Goal: Task Accomplishment & Management: Use online tool/utility

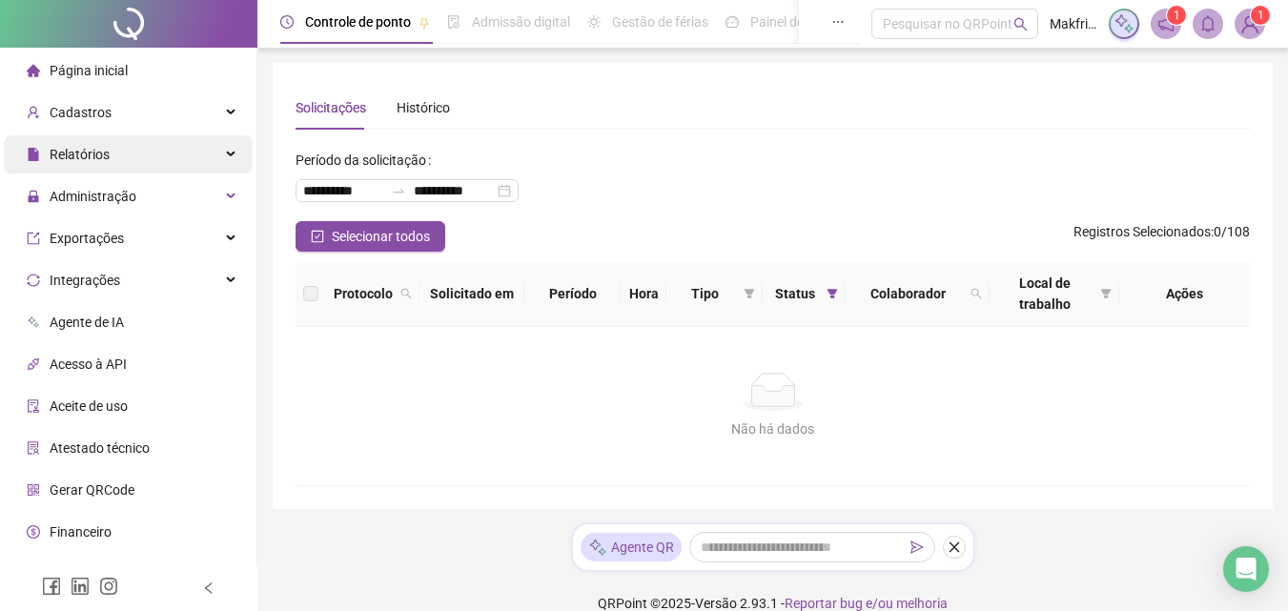
click at [82, 159] on span "Relatórios" at bounding box center [80, 154] width 60 height 15
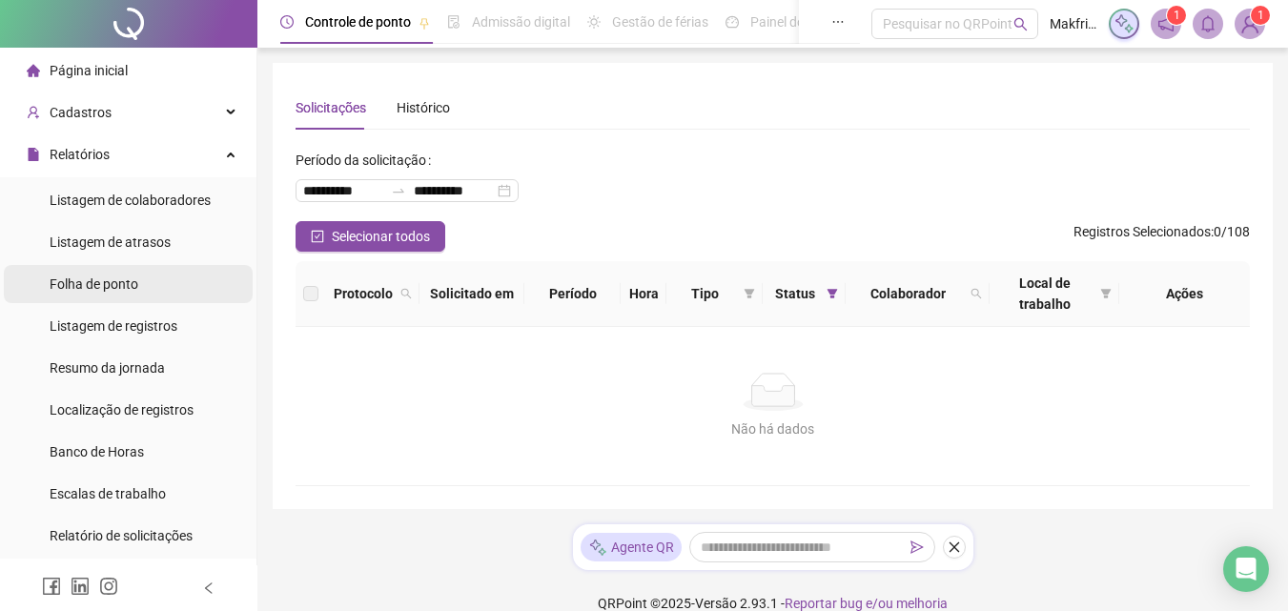
click at [101, 283] on span "Folha de ponto" at bounding box center [94, 283] width 89 height 15
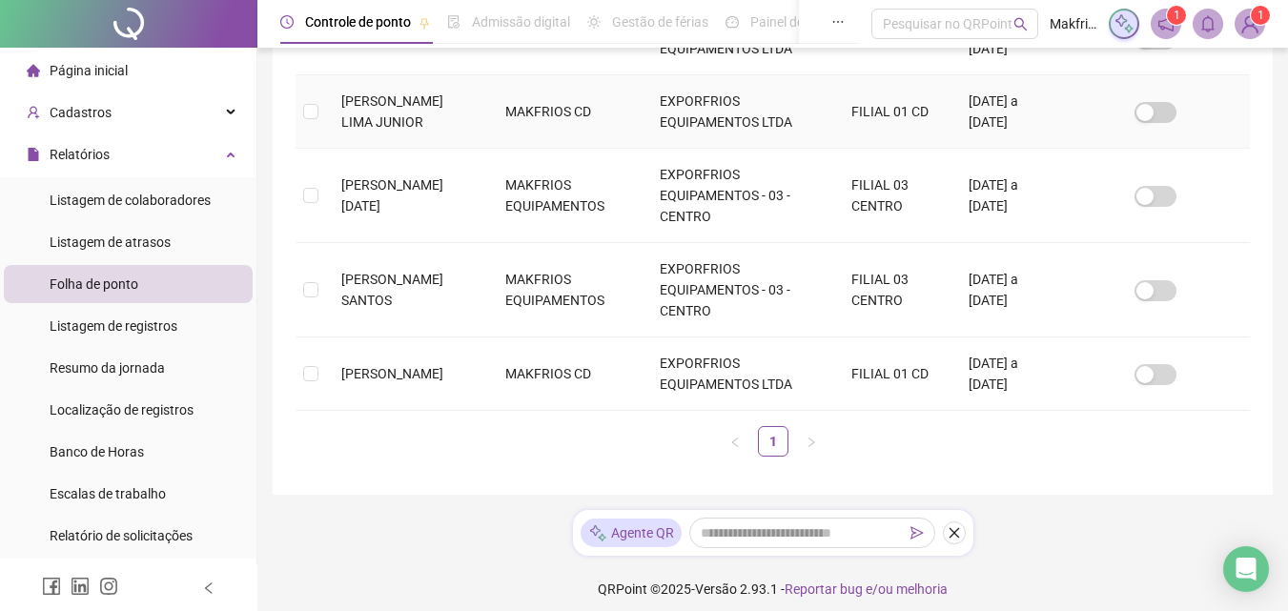
scroll to position [531, 0]
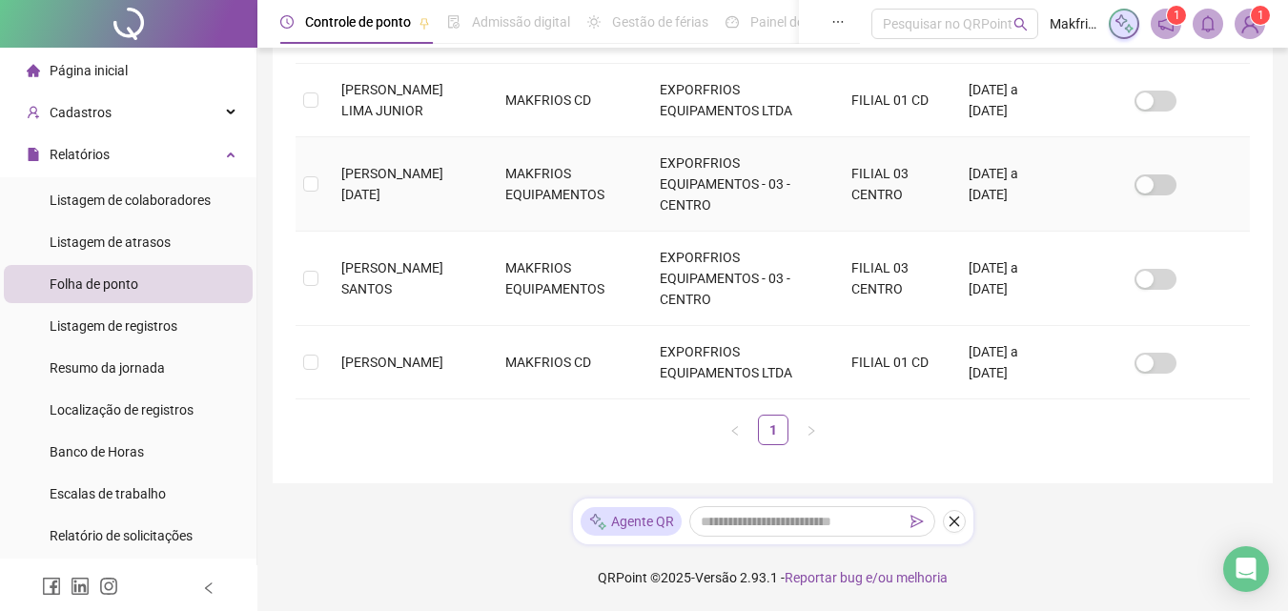
click at [353, 191] on span "[PERSON_NAME][DATE]" at bounding box center [392, 184] width 102 height 36
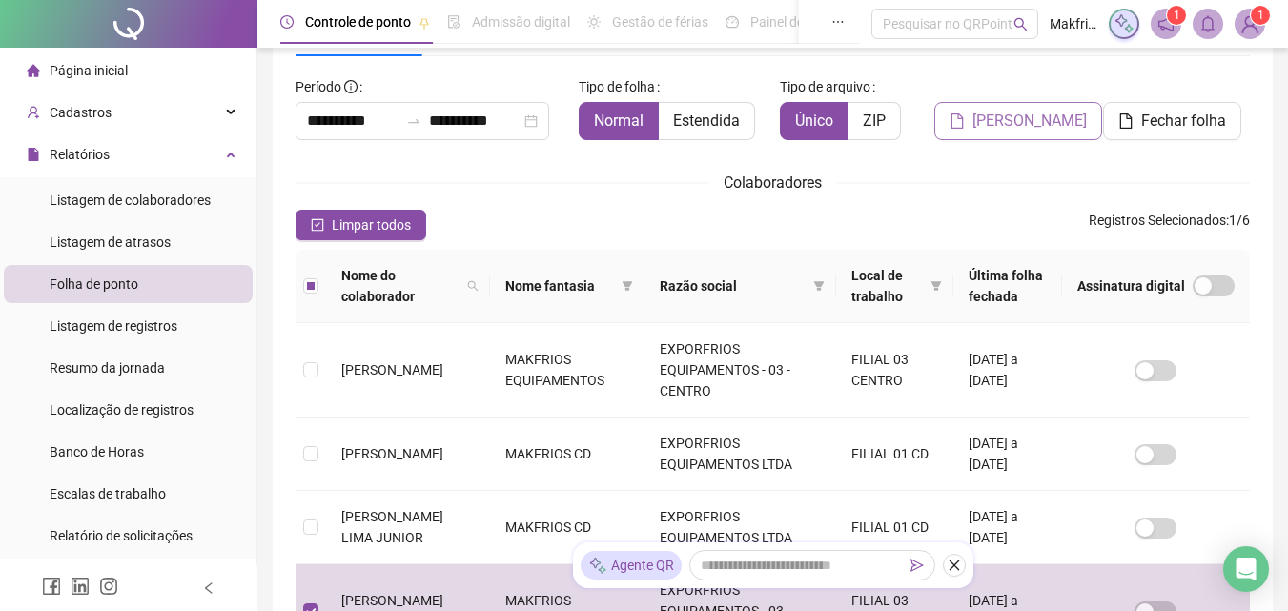
scroll to position [0, 0]
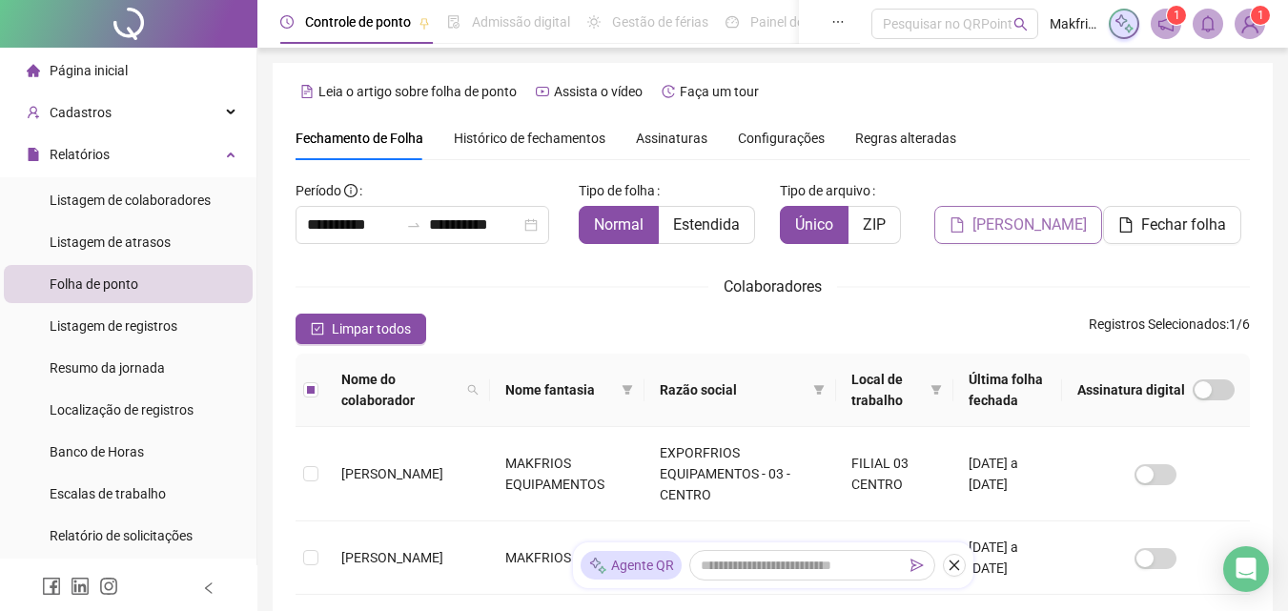
click at [1038, 221] on span "[PERSON_NAME]" at bounding box center [1029, 225] width 114 height 23
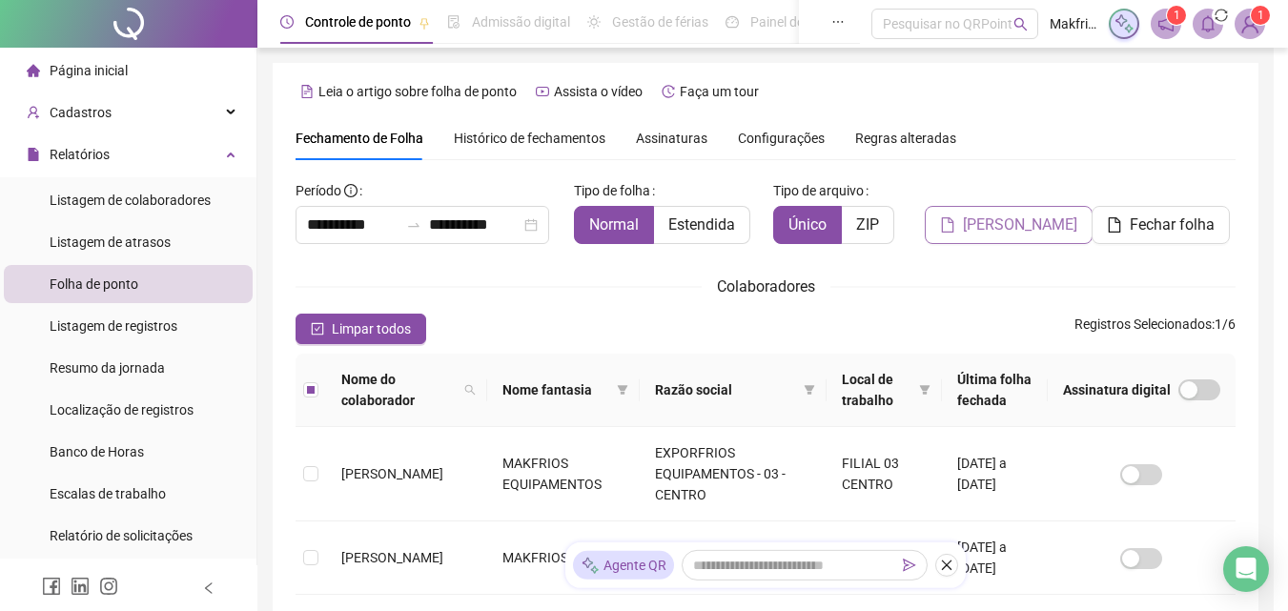
scroll to position [85, 0]
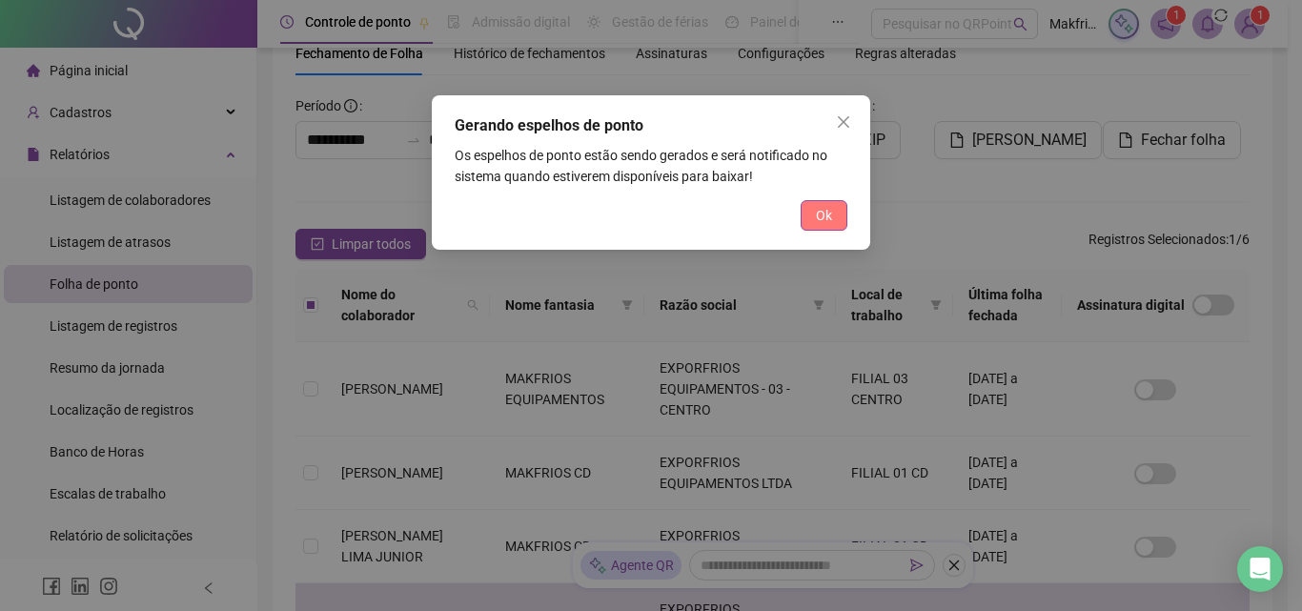
click at [813, 209] on button "Ok" at bounding box center [824, 215] width 47 height 31
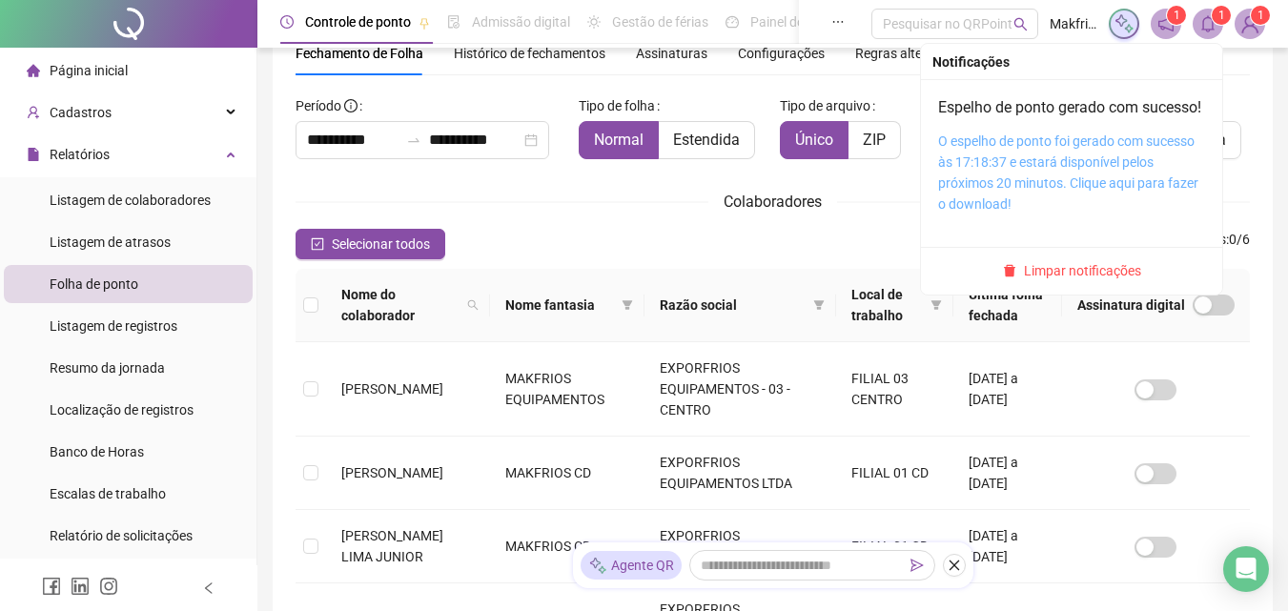
click at [1032, 191] on link "O espelho de ponto foi gerado com sucesso às 17:18:37 e estará disponível pelos…" at bounding box center [1068, 172] width 260 height 78
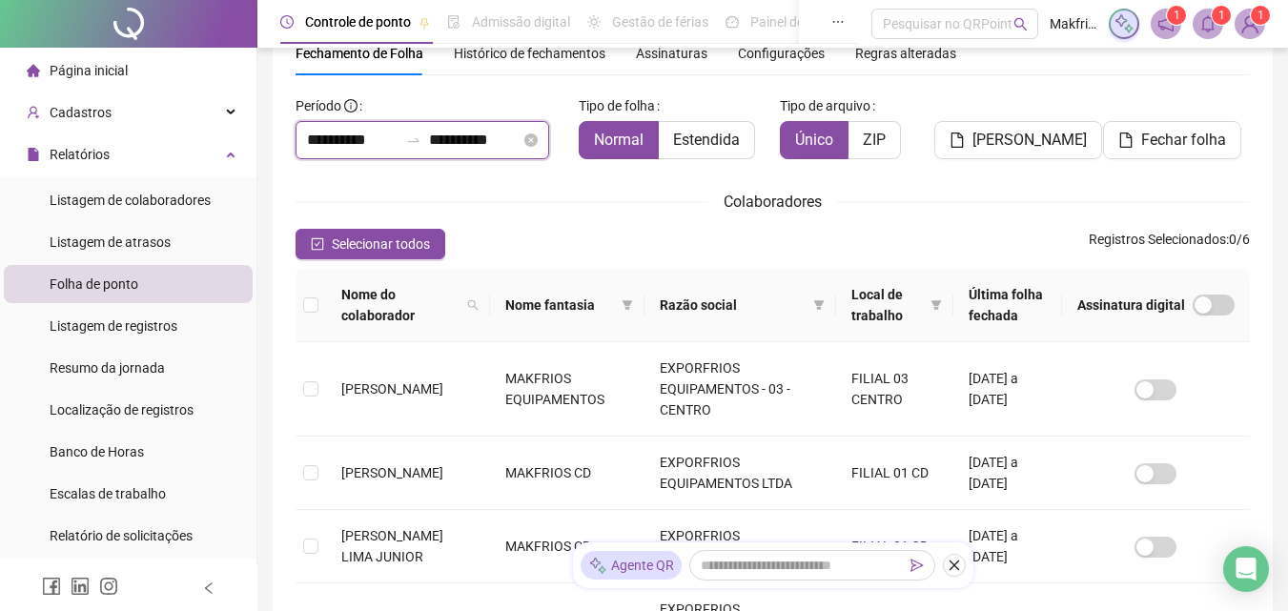
click at [350, 139] on input "**********" at bounding box center [353, 140] width 92 height 23
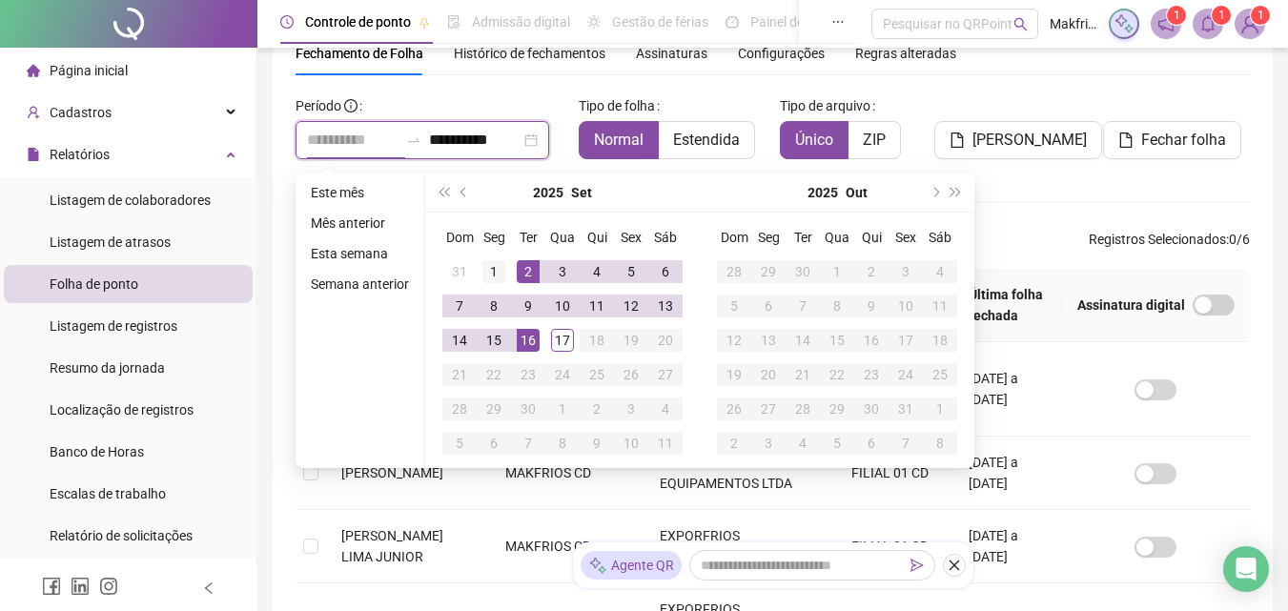
type input "**********"
click at [498, 266] on div "1" at bounding box center [493, 271] width 23 height 23
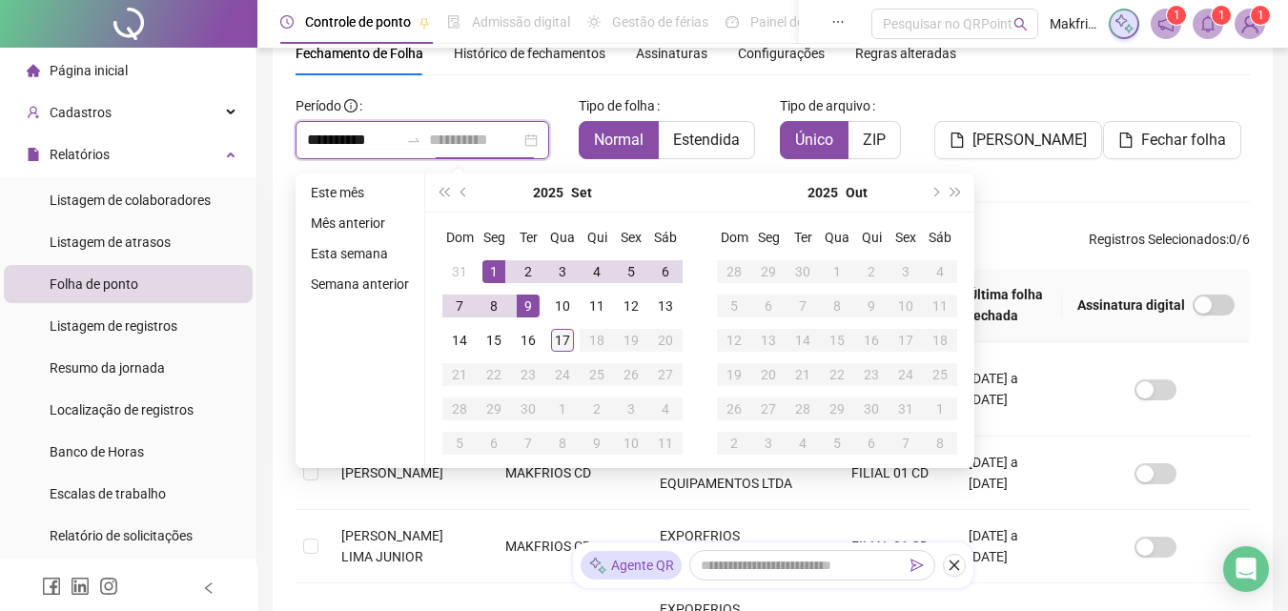
type input "**********"
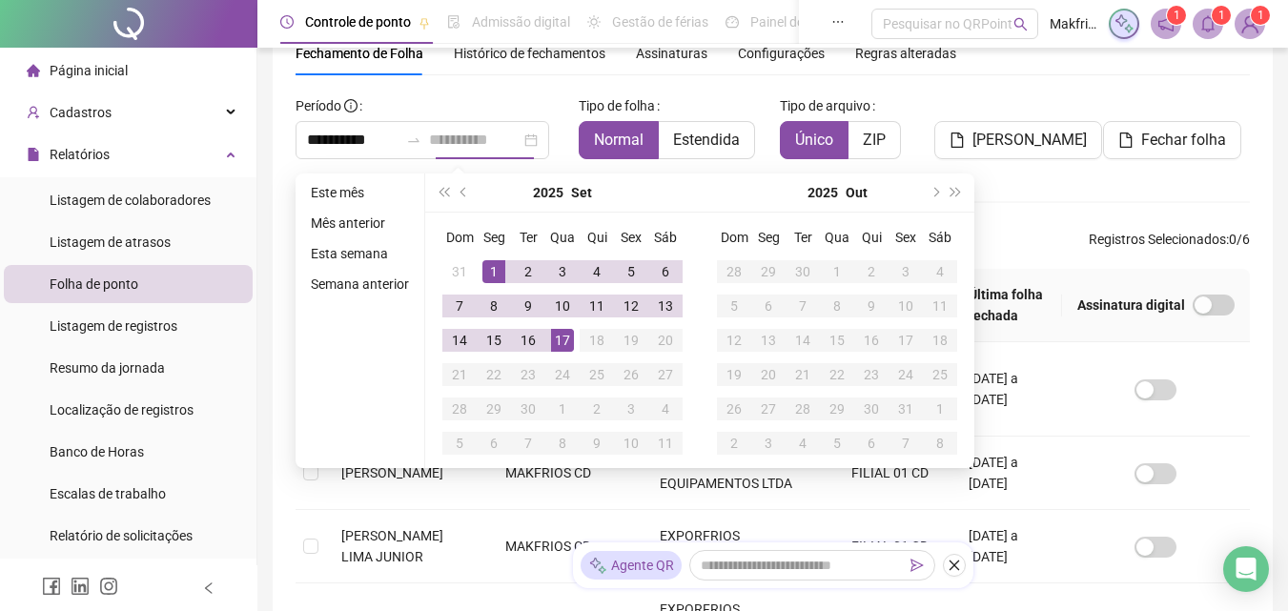
click at [560, 337] on div "17" at bounding box center [562, 340] width 23 height 23
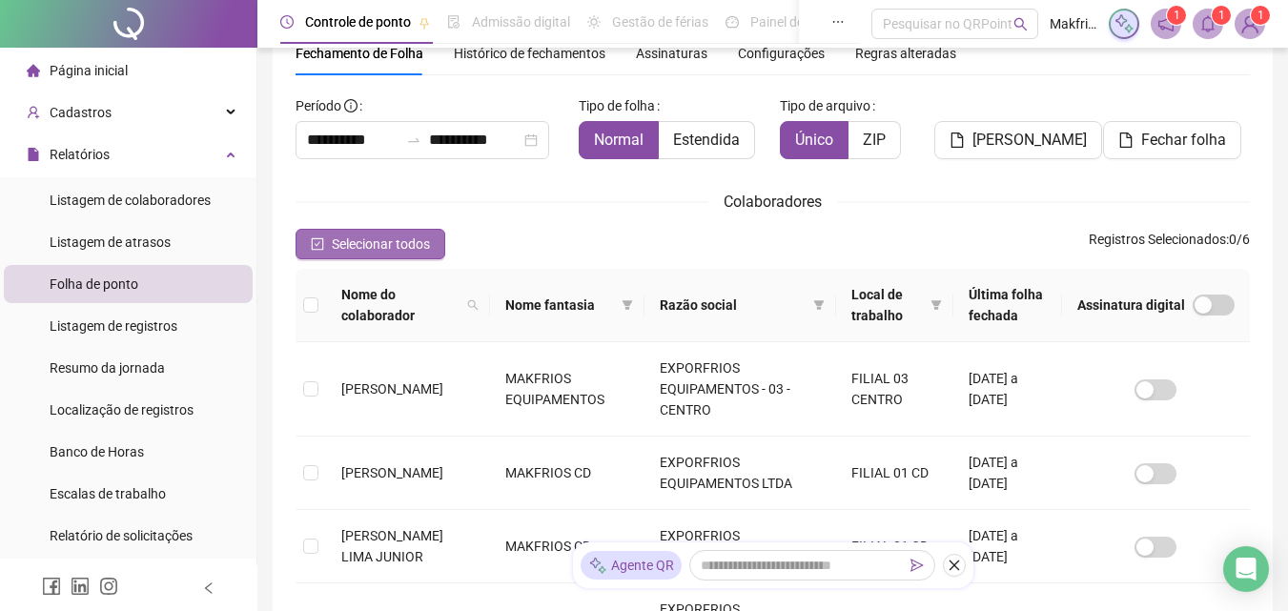
click at [375, 241] on span "Selecionar todos" at bounding box center [381, 244] width 98 height 21
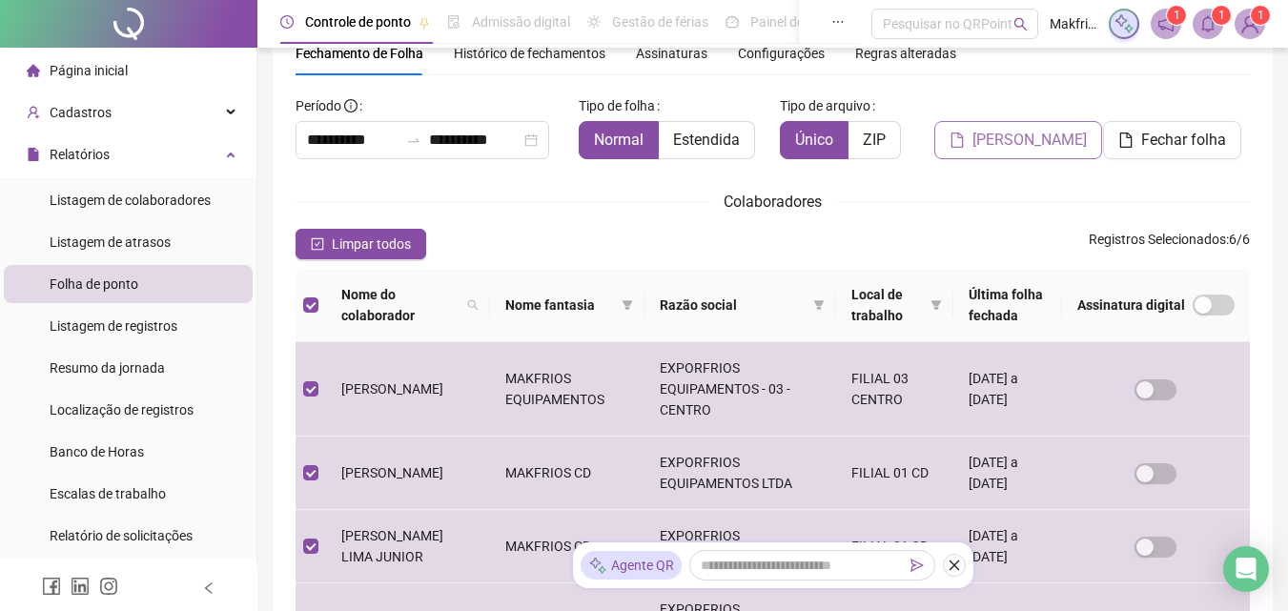
click at [1042, 150] on span "[PERSON_NAME]" at bounding box center [1029, 140] width 114 height 23
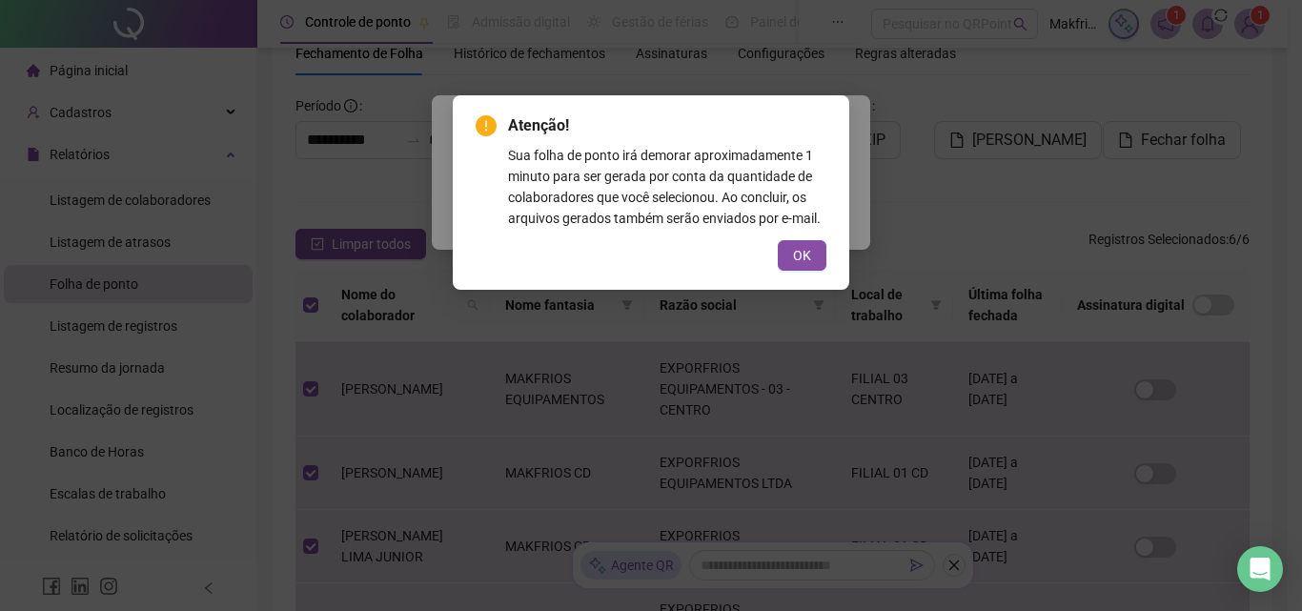
drag, startPoint x: 786, startPoint y: 255, endPoint x: 818, endPoint y: 249, distance: 32.9
click at [790, 256] on button "OK" at bounding box center [802, 255] width 49 height 31
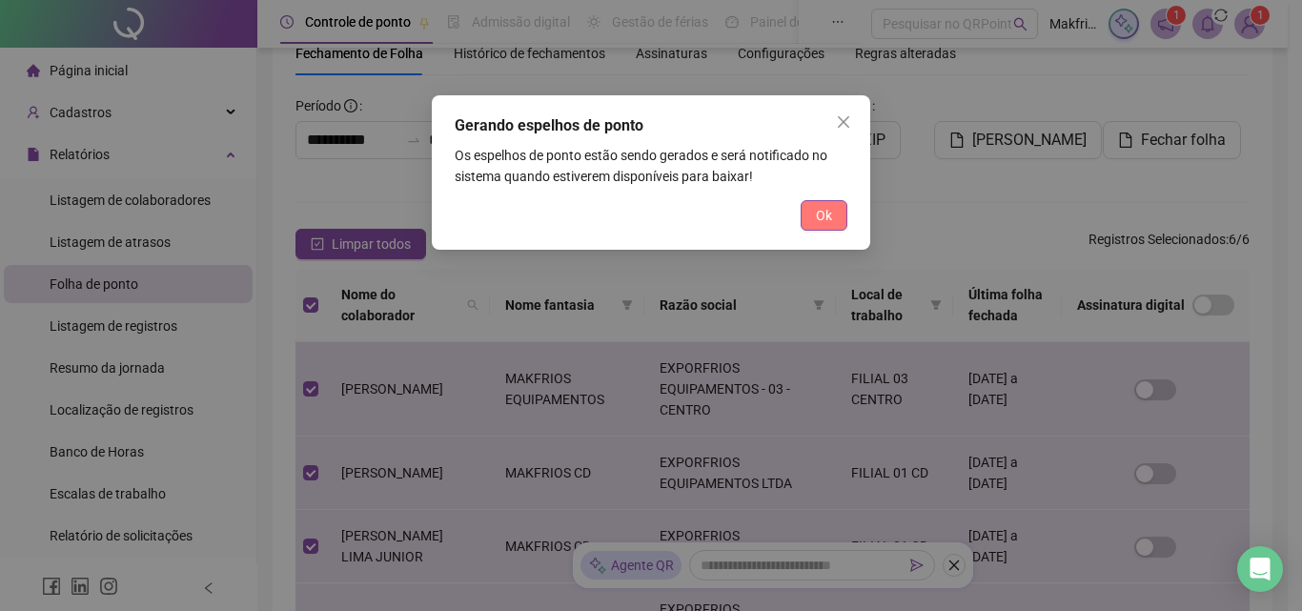
click at [834, 209] on button "Ok" at bounding box center [824, 215] width 47 height 31
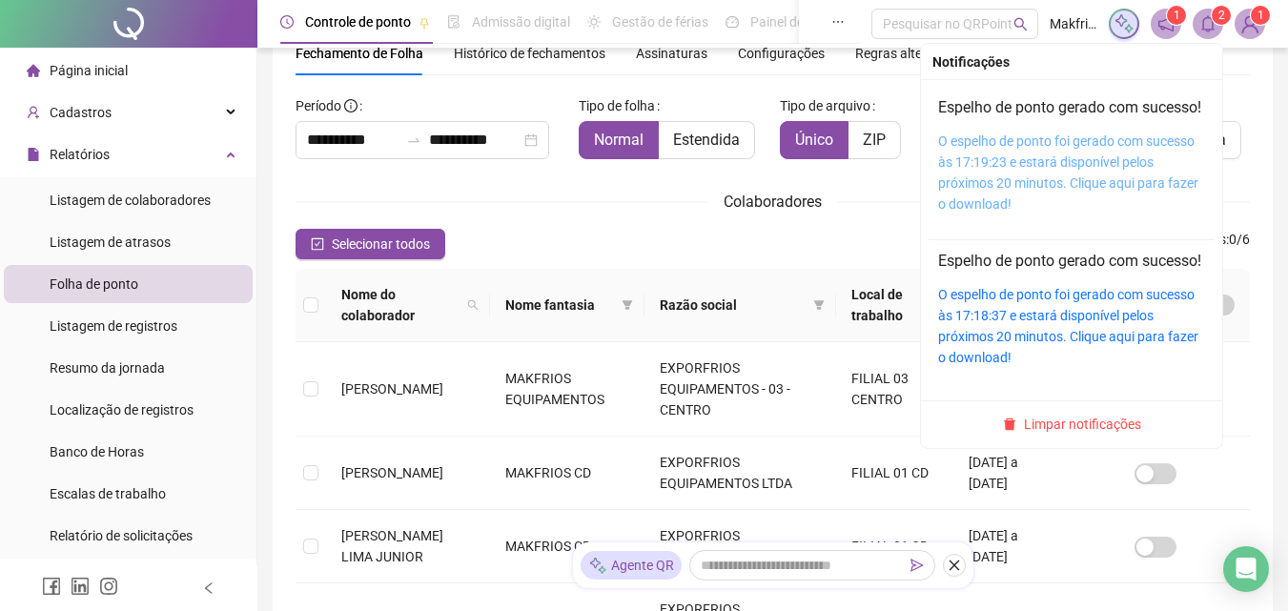
click at [1070, 178] on link "O espelho de ponto foi gerado com sucesso às 17:19:23 e estará disponível pelos…" at bounding box center [1068, 172] width 260 height 78
